Goal: Information Seeking & Learning: Check status

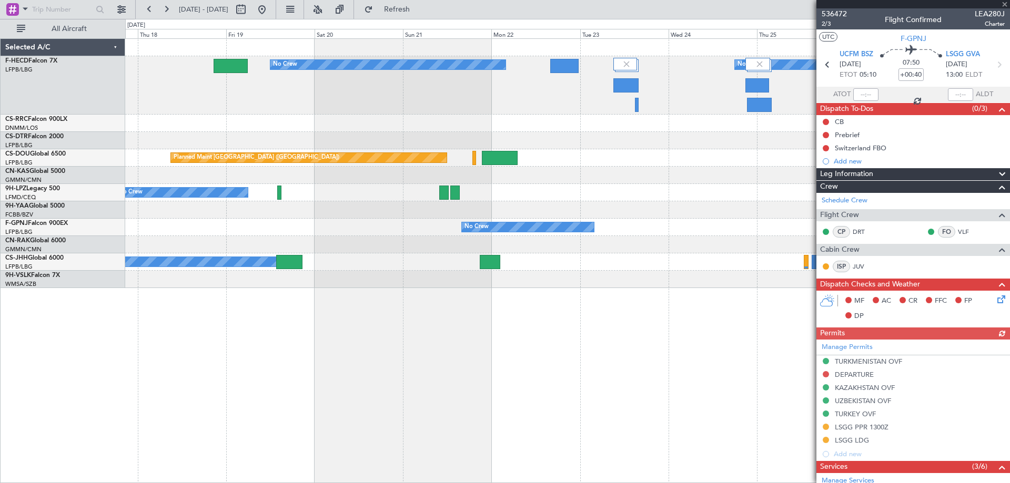
click at [519, 141] on div "No Crew No Crew No Crew Planned Maint [GEOGRAPHIC_DATA] ([GEOGRAPHIC_DATA]) Pla…" at bounding box center [567, 163] width 884 height 249
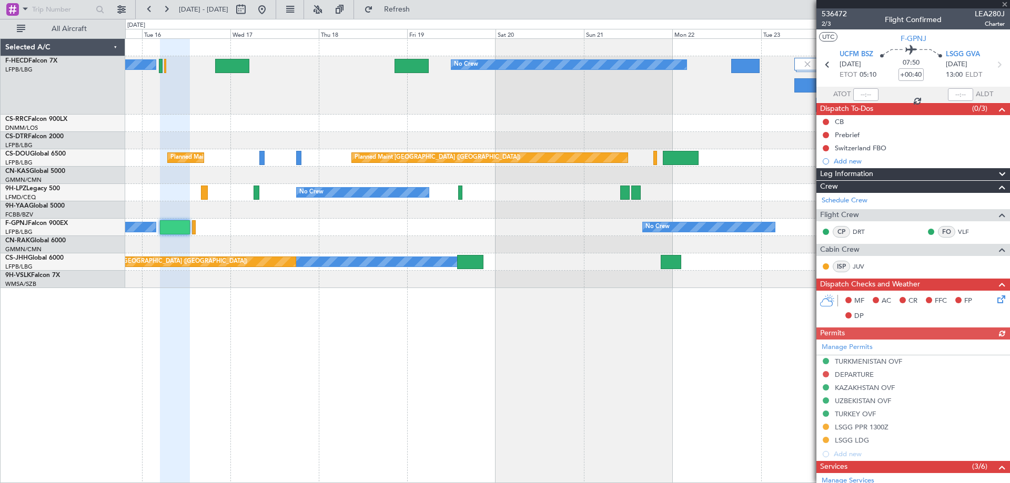
click at [562, 159] on div "No Crew No Crew No Crew Planned Maint [GEOGRAPHIC_DATA] ([GEOGRAPHIC_DATA]) Pla…" at bounding box center [567, 163] width 884 height 249
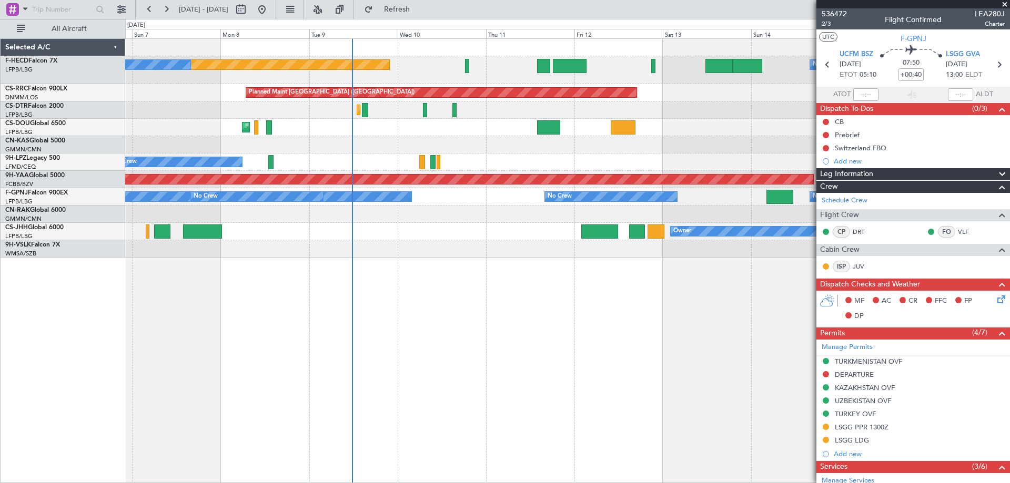
click at [498, 135] on div "Planned Maint [GEOGRAPHIC_DATA] ([GEOGRAPHIC_DATA]) Planned Maint [GEOGRAPHIC_D…" at bounding box center [567, 127] width 884 height 17
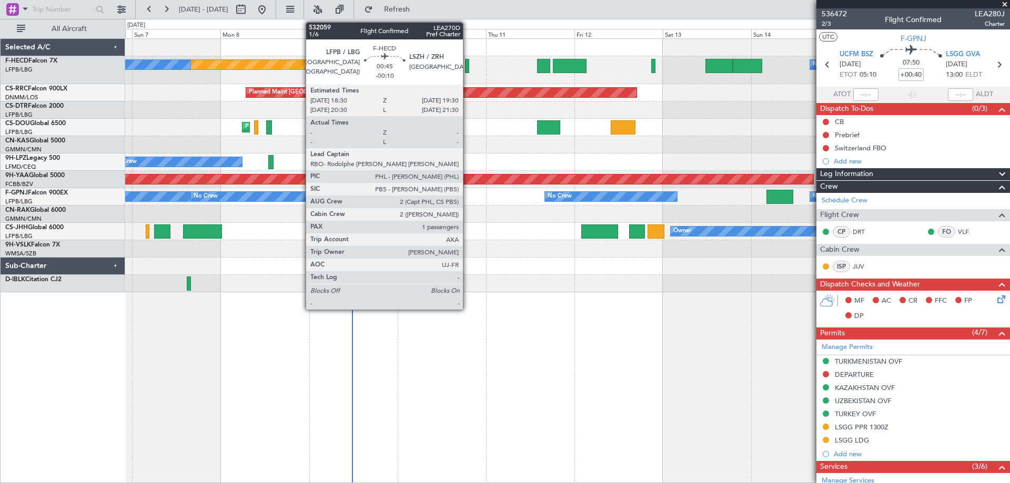
click at [468, 66] on div at bounding box center [467, 66] width 4 height 14
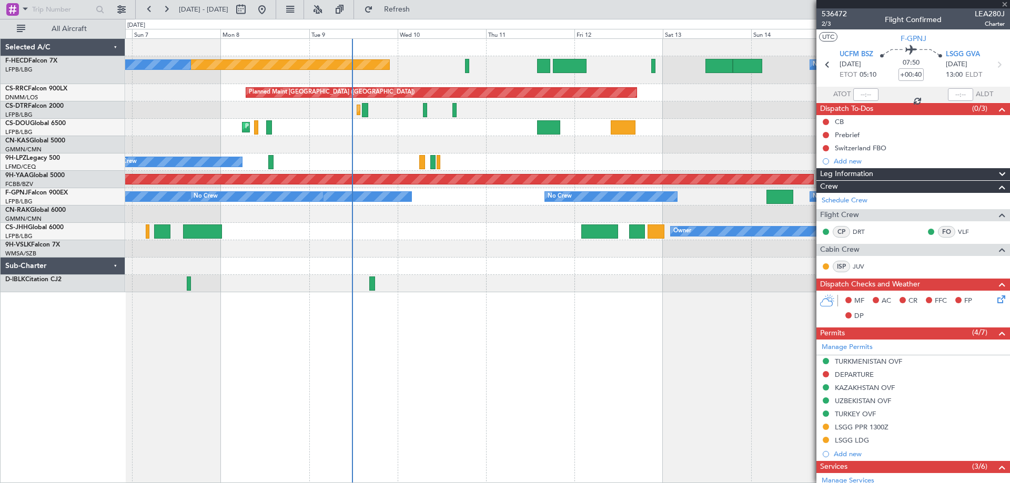
type input "-00:10"
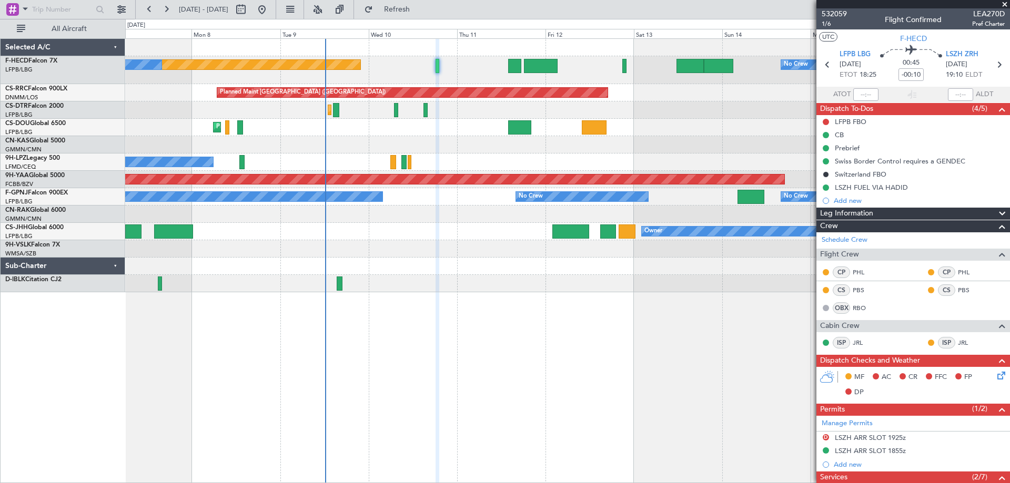
click at [402, 194] on div "No Crew No Crew No Crew No Crew Planned Maint [GEOGRAPHIC_DATA] ([GEOGRAPHIC_DA…" at bounding box center [567, 196] width 884 height 17
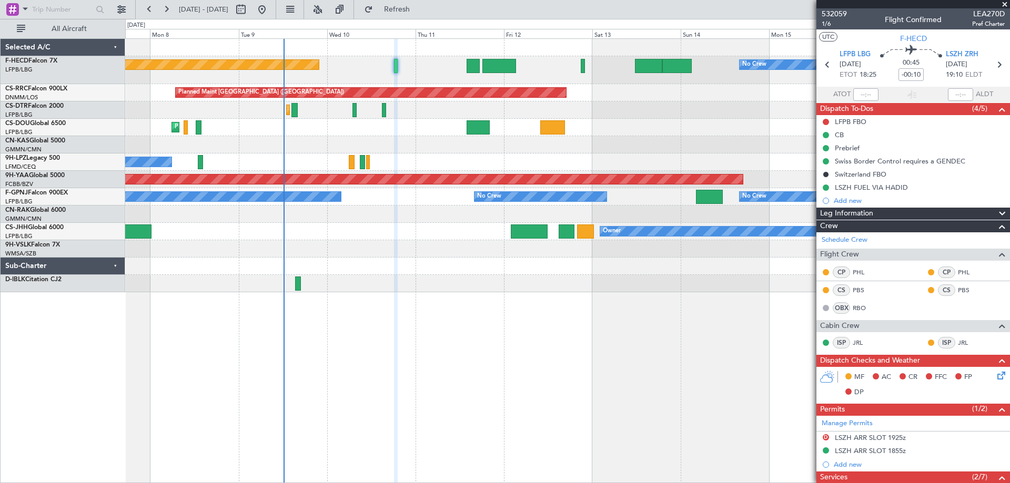
click at [1003, 7] on span at bounding box center [1004, 4] width 11 height 9
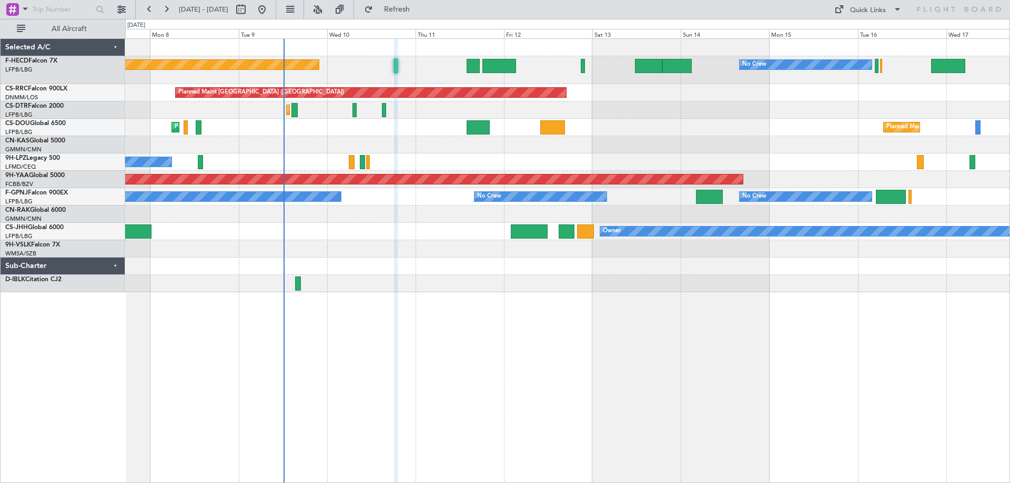
type input "0"
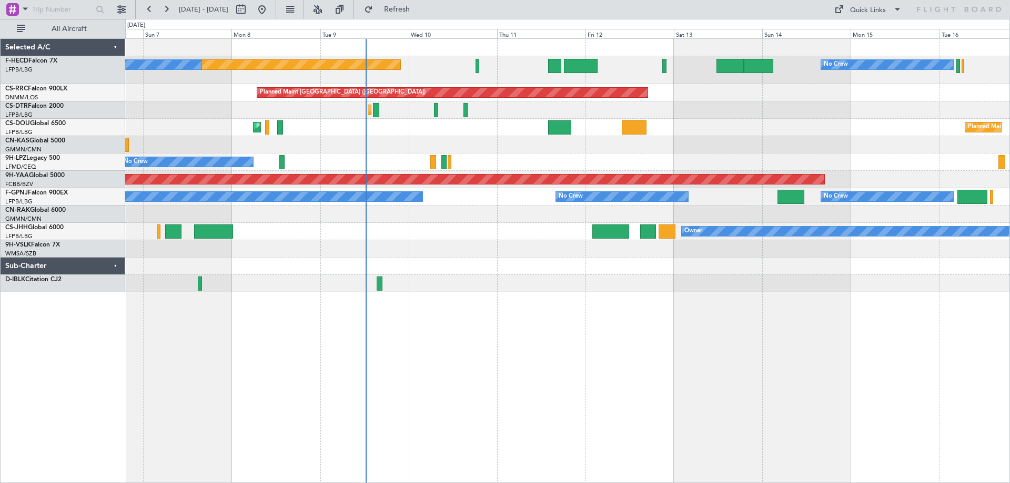
click at [549, 133] on div "Planned Maint [GEOGRAPHIC_DATA] ([GEOGRAPHIC_DATA]) Planned Maint [GEOGRAPHIC_D…" at bounding box center [567, 127] width 884 height 17
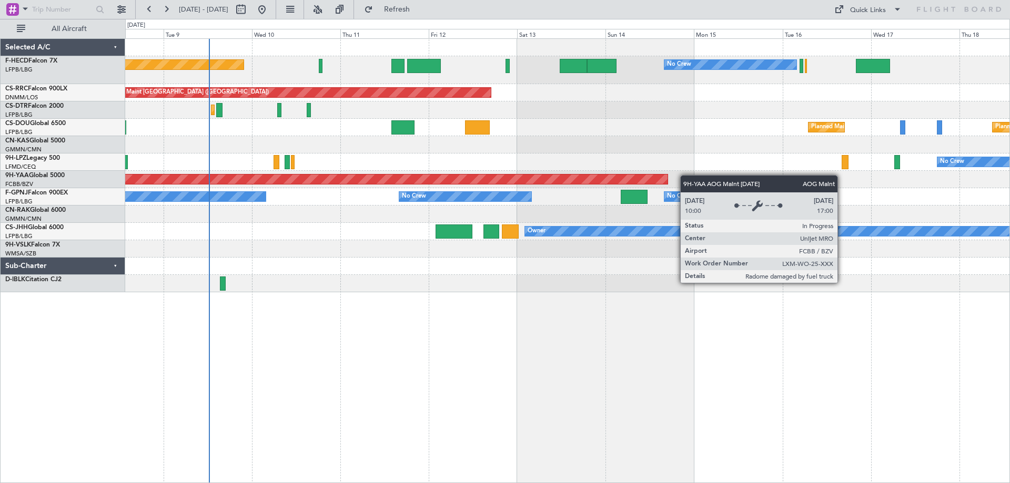
click at [308, 181] on div "AOG Maint Brazzaville (Maya-maya)" at bounding box center [567, 179] width 884 height 17
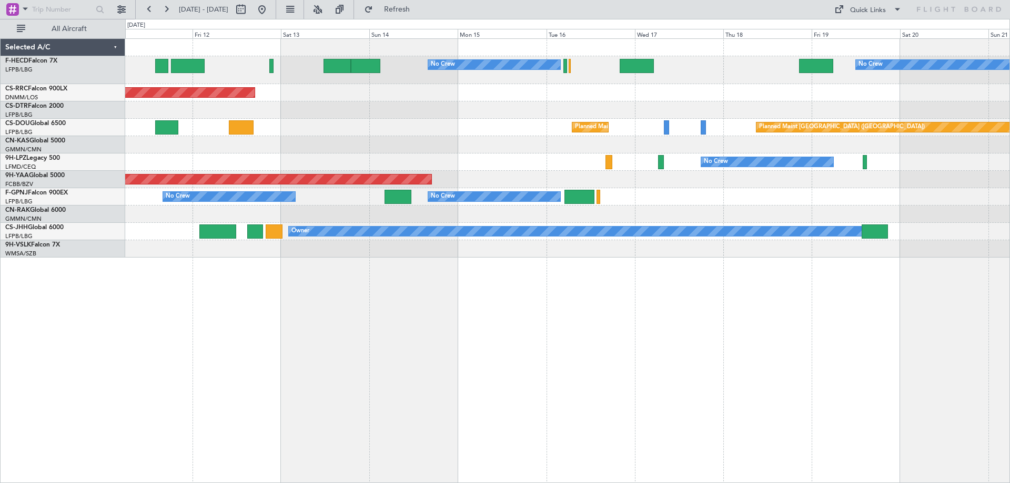
click at [651, 207] on div "No Crew No Crew Planned Maint [GEOGRAPHIC_DATA] ([GEOGRAPHIC_DATA]) Planned Mai…" at bounding box center [567, 148] width 884 height 219
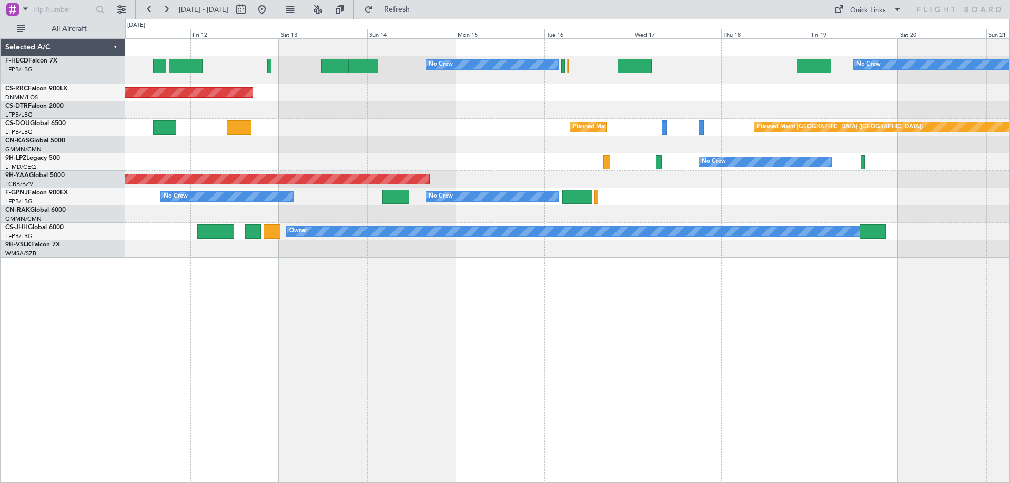
click at [591, 253] on div at bounding box center [567, 248] width 884 height 17
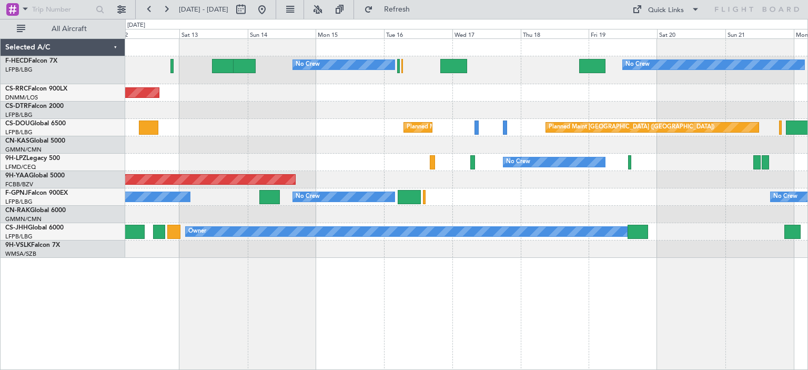
click at [424, 254] on div "No Crew No Crew Planned Maint [GEOGRAPHIC_DATA] ([GEOGRAPHIC_DATA]) Planned Mai…" at bounding box center [466, 148] width 682 height 219
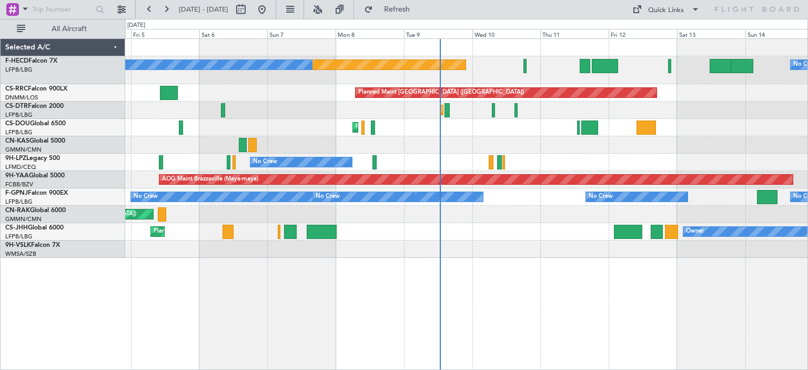
click at [718, 85] on div "No Crew Planned Maint [GEOGRAPHIC_DATA] ([GEOGRAPHIC_DATA]) No Crew Planned Mai…" at bounding box center [466, 148] width 682 height 219
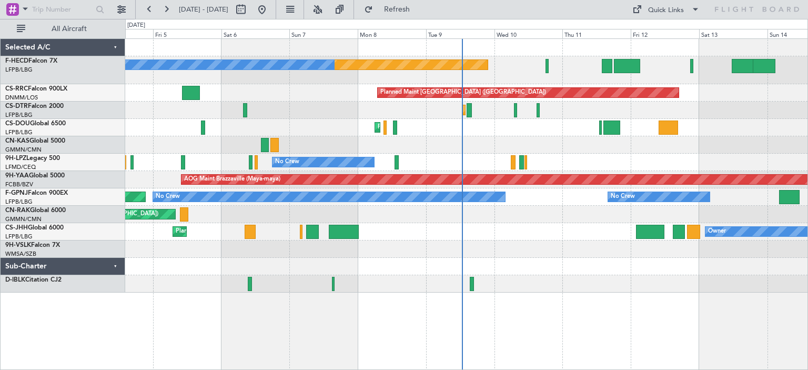
click at [534, 92] on div "Planned Maint [GEOGRAPHIC_DATA] ([GEOGRAPHIC_DATA])" at bounding box center [466, 92] width 682 height 17
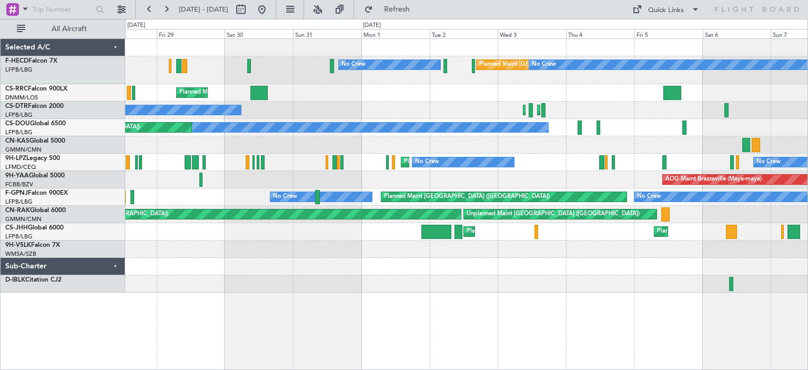
click at [467, 115] on div "Planned Maint [GEOGRAPHIC_DATA] (Ataturk) Planned Maint Sofia No Crew Planned M…" at bounding box center [466, 110] width 682 height 17
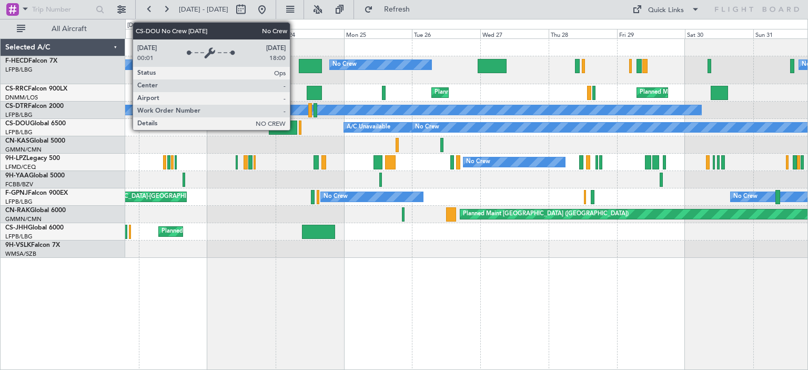
click at [494, 130] on div "No Crew" at bounding box center [710, 127] width 596 height 9
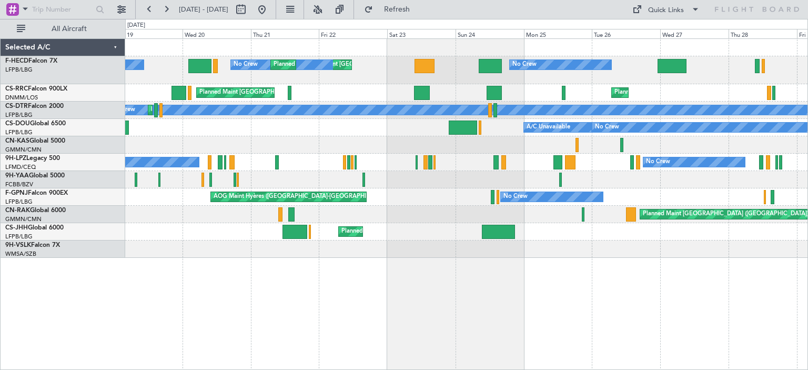
click at [495, 128] on div "Planned Maint [GEOGRAPHIC_DATA] ([GEOGRAPHIC_DATA]) No Crew A/C Unavailable Pla…" at bounding box center [466, 127] width 682 height 17
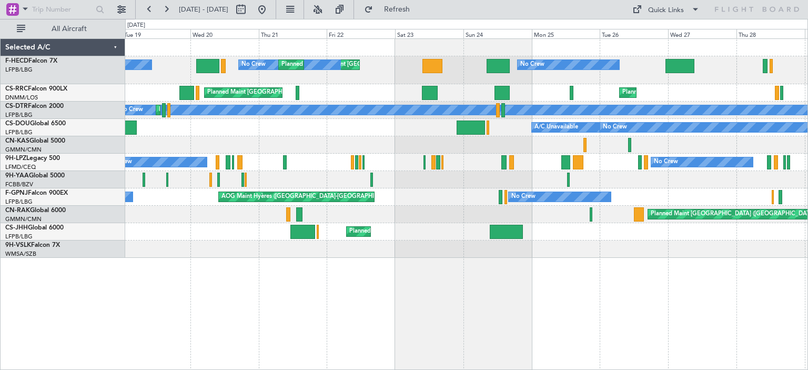
click at [456, 133] on div "Planned Maint [GEOGRAPHIC_DATA] ([GEOGRAPHIC_DATA]) No Crew A/C Unavailable Pla…" at bounding box center [466, 127] width 682 height 17
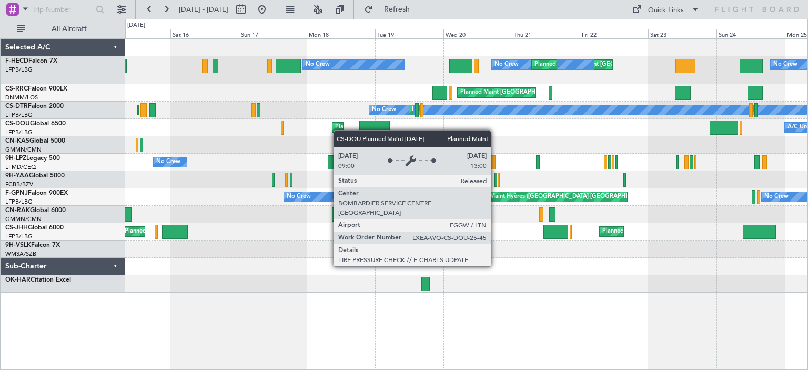
click at [339, 130] on div "Planned Maint [GEOGRAPHIC_DATA] ([GEOGRAPHIC_DATA])" at bounding box center [418, 127] width 166 height 16
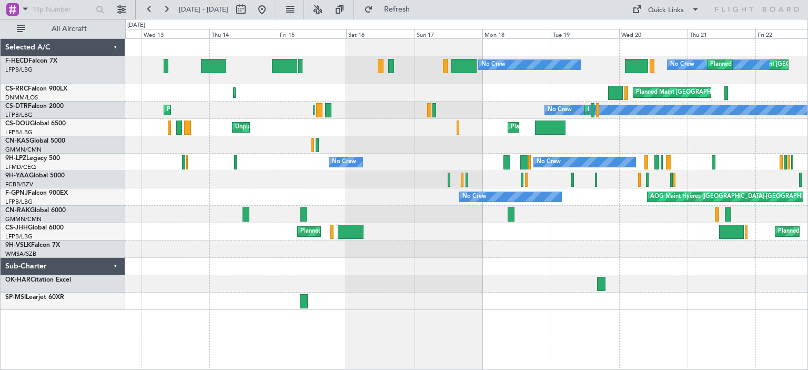
click at [463, 128] on div "Planned Maint [GEOGRAPHIC_DATA] ([GEOGRAPHIC_DATA]) Unplanned Maint [GEOGRAPHIC…" at bounding box center [466, 127] width 682 height 17
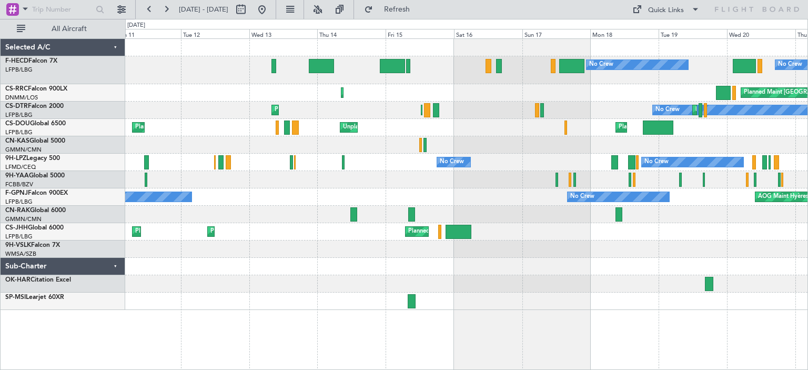
click at [465, 140] on div "No Crew No Crew Planned Maint [GEOGRAPHIC_DATA] ([GEOGRAPHIC_DATA]) Planned Mai…" at bounding box center [466, 174] width 682 height 271
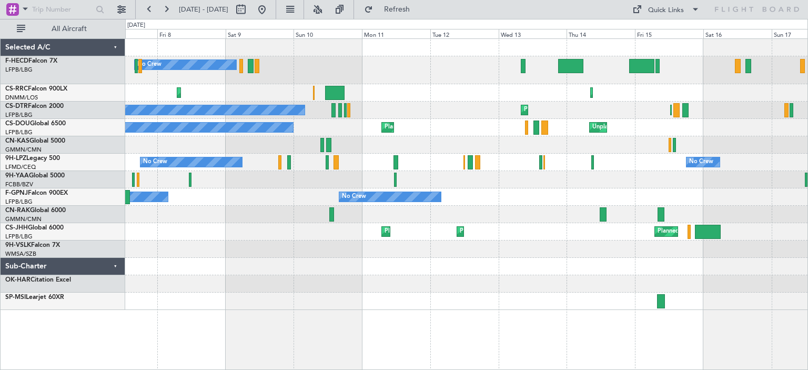
click at [363, 124] on div "Planned Maint [GEOGRAPHIC_DATA] ([GEOGRAPHIC_DATA]) No Crew Unplanned Maint [GE…" at bounding box center [466, 127] width 682 height 17
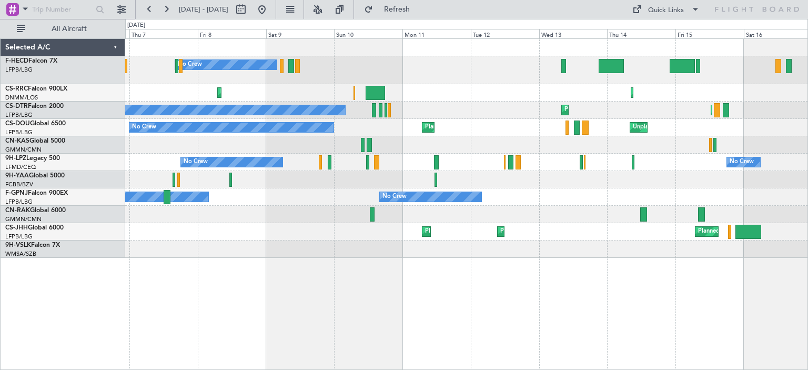
click at [200, 158] on div "No Crew No Crew Planned Maint [GEOGRAPHIC_DATA] ([PERSON_NAME]) Planned Maint L…" at bounding box center [466, 148] width 682 height 219
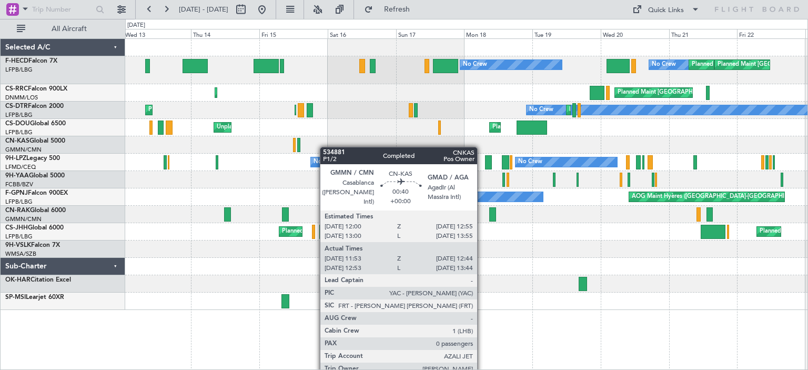
click at [222, 157] on div "No Crew No Crew Planned Maint [GEOGRAPHIC_DATA] ([GEOGRAPHIC_DATA]) Planned Mai…" at bounding box center [466, 174] width 682 height 271
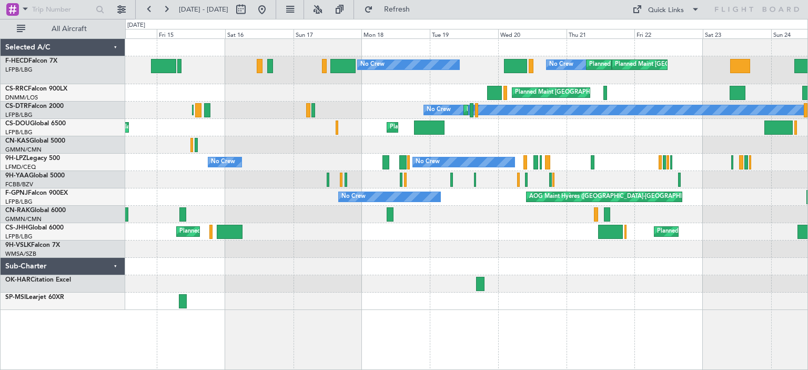
click at [187, 168] on div "No Crew No Crew Planned Maint [GEOGRAPHIC_DATA] ([GEOGRAPHIC_DATA]) Planned Mai…" at bounding box center [466, 174] width 682 height 271
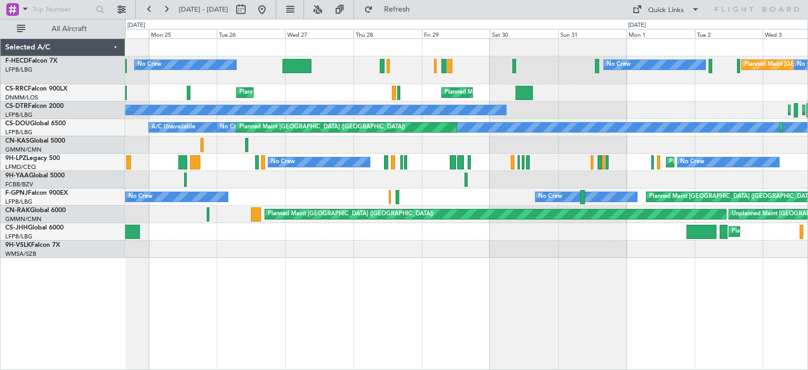
click at [305, 323] on div "No Crew No Crew Planned Maint [GEOGRAPHIC_DATA] ([GEOGRAPHIC_DATA]) No Crew Pla…" at bounding box center [466, 203] width 683 height 331
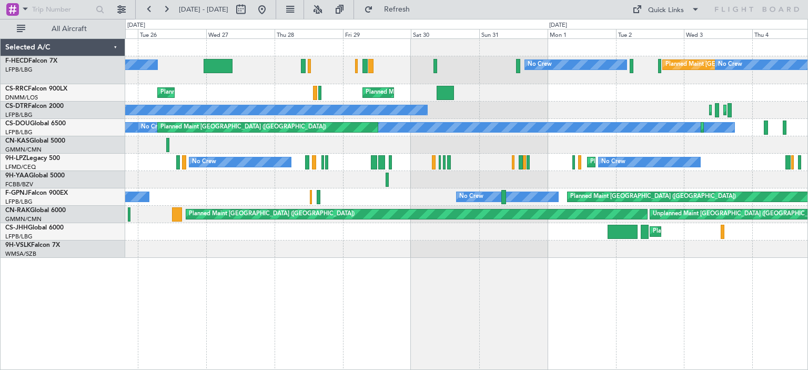
click at [368, 258] on div "No Crew No Crew Planned Maint [GEOGRAPHIC_DATA] ([GEOGRAPHIC_DATA]) No Crew Pla…" at bounding box center [466, 203] width 683 height 331
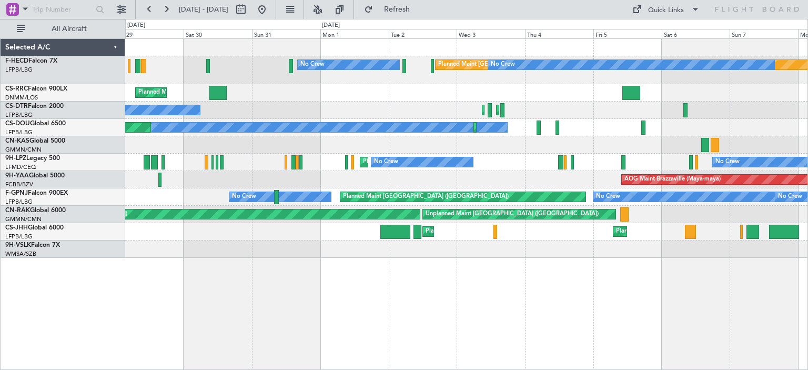
click at [439, 234] on div "Planned Maint [GEOGRAPHIC_DATA] ([GEOGRAPHIC_DATA]) Planned Maint [GEOGRAPHIC_D…" at bounding box center [466, 231] width 682 height 17
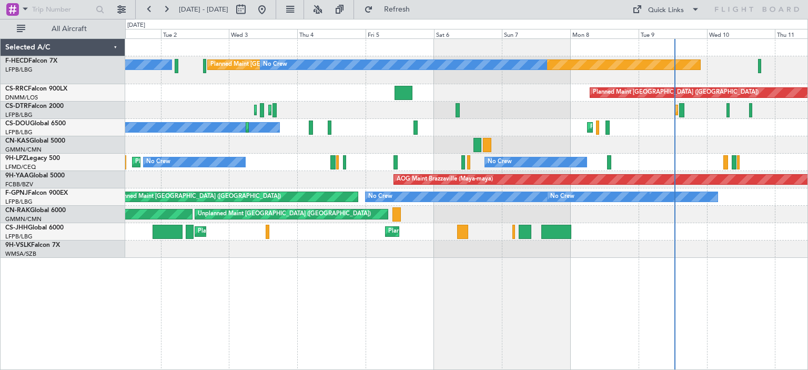
click at [345, 240] on div "No Crew Planned Maint [GEOGRAPHIC_DATA] ([GEOGRAPHIC_DATA]) No Crew Planned Mai…" at bounding box center [466, 148] width 682 height 219
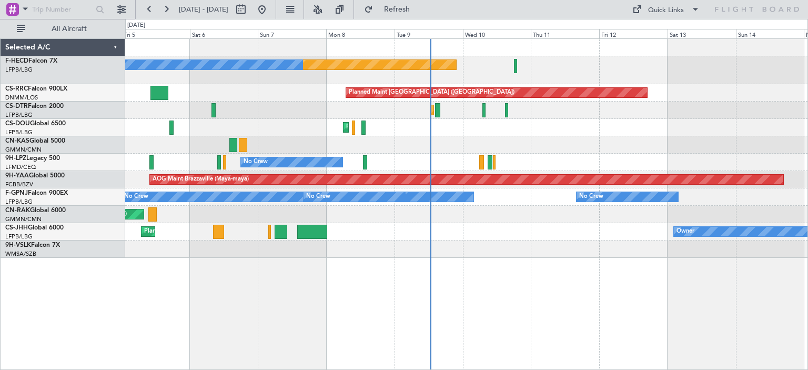
click at [389, 256] on div at bounding box center [466, 248] width 682 height 17
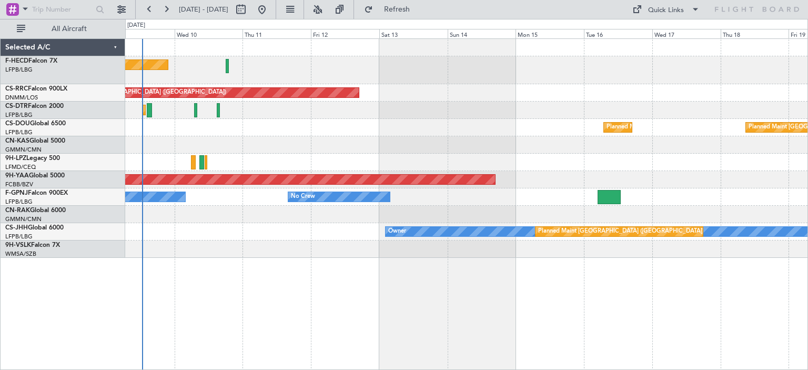
click at [265, 143] on div "Planned Maint [GEOGRAPHIC_DATA] ([GEOGRAPHIC_DATA]) No Crew No Crew Planned Mai…" at bounding box center [466, 148] width 682 height 219
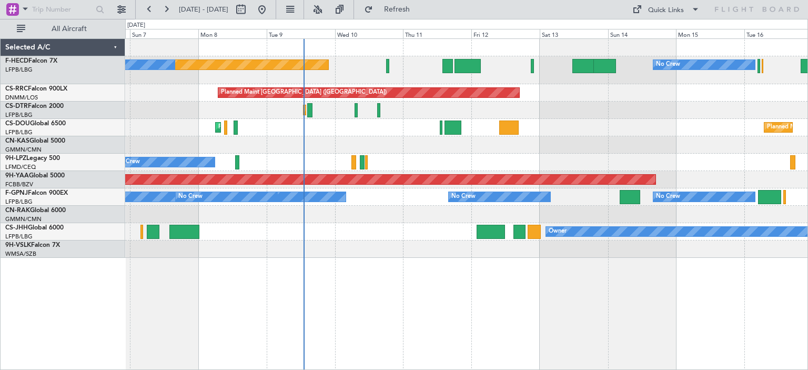
click at [422, 121] on div "No Crew Planned Maint [GEOGRAPHIC_DATA] ([GEOGRAPHIC_DATA]) No Crew Planned Mai…" at bounding box center [466, 148] width 682 height 219
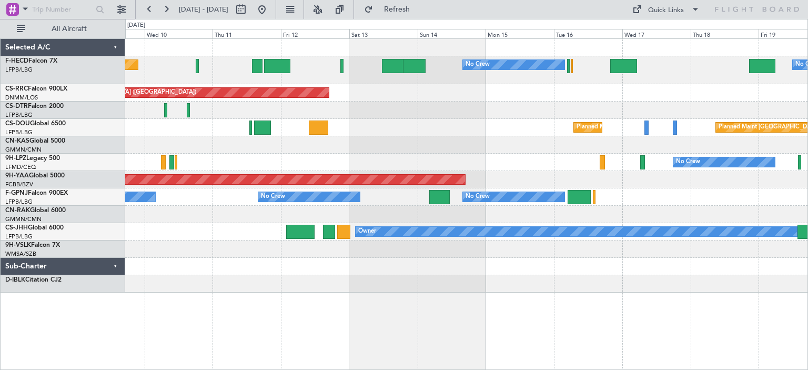
click at [280, 116] on div "Planned Maint Mugla ([GEOGRAPHIC_DATA])" at bounding box center [466, 110] width 682 height 17
